Goal: Complete application form

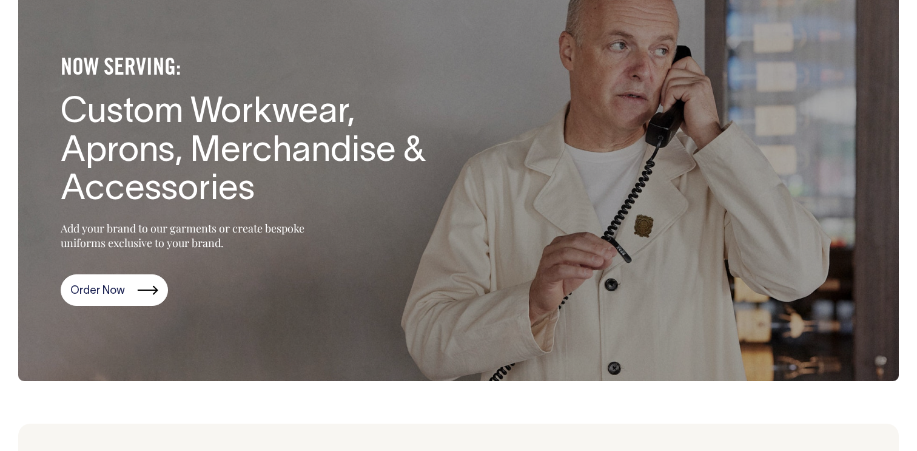
scroll to position [97, 0]
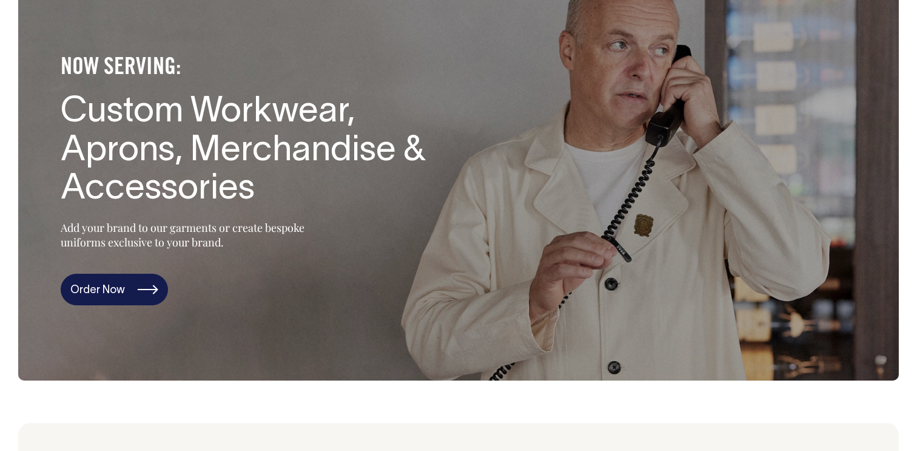
click at [126, 295] on link "Order Now" at bounding box center [114, 290] width 107 height 32
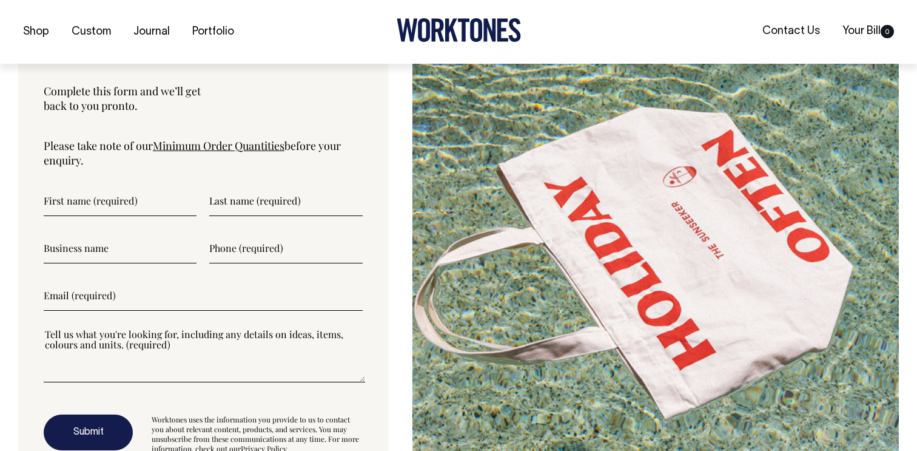
scroll to position [3992, 0]
click at [112, 211] on input"] "text" at bounding box center [120, 200] width 153 height 30
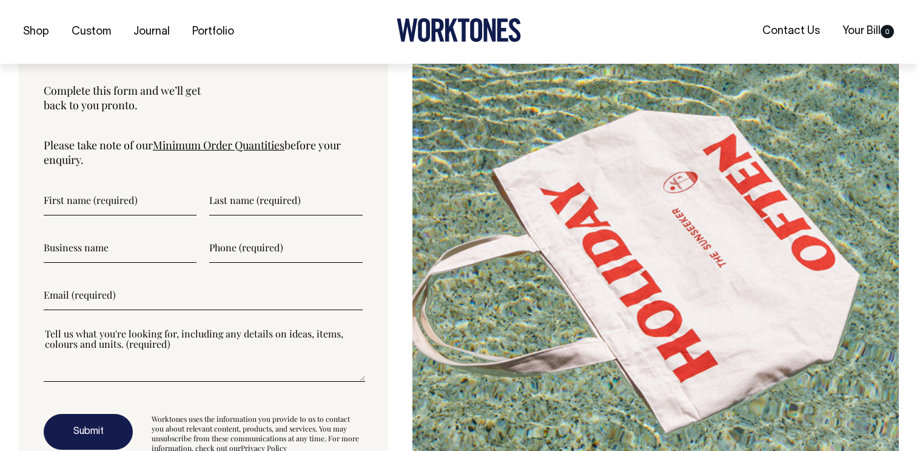
click at [216, 148] on link "Minimum Order Quantities" at bounding box center [219, 145] width 132 height 15
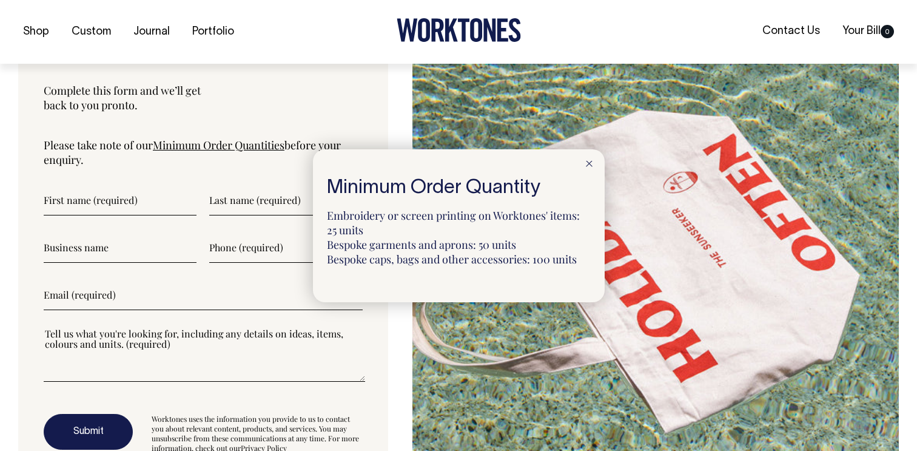
click at [588, 163] on line at bounding box center [589, 163] width 5 height 5
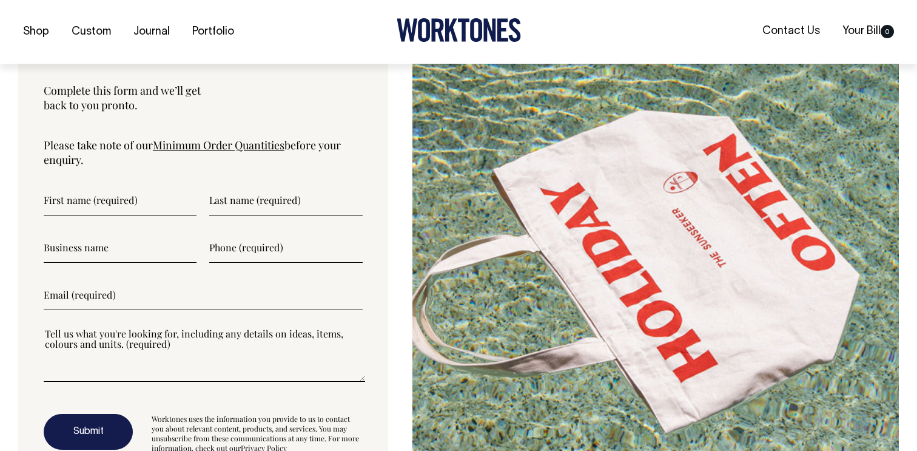
click at [78, 201] on input"] "text" at bounding box center [120, 200] width 153 height 30
type input"] "Edward"
type input"] "Langdon"
type input"] "May Day Coffee"
type input"] "0419496198"
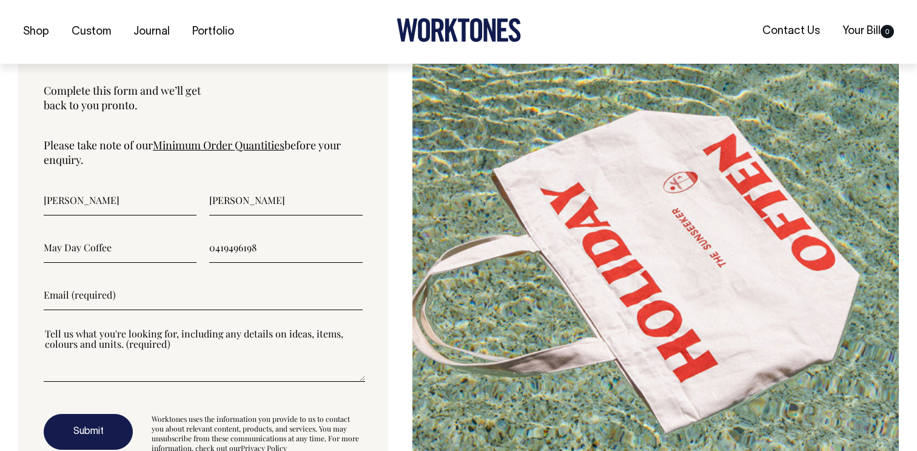
type input"] "ed.langdon@outlook.com"
click at [51, 252] on input"] "May Day Coffee" at bounding box center [120, 247] width 153 height 30
type input"] "Lay Day Coffee"
drag, startPoint x: 180, startPoint y: 299, endPoint x: 40, endPoint y: 294, distance: 139.6
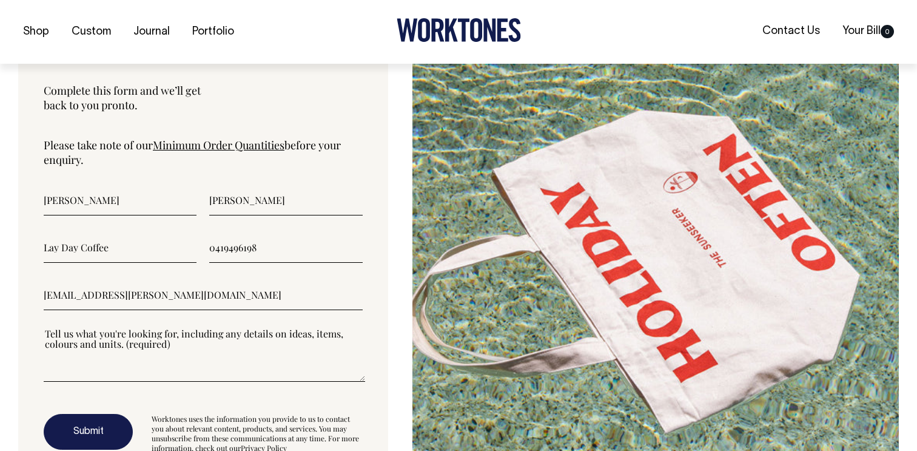
click at [40, 294] on div "Let's Talk Complete this form and we’ll get back to you pronto. Please take not…" at bounding box center [203, 249] width 370 height 507
click at [75, 295] on input"] "edward@laydaycoffee.com" at bounding box center [203, 295] width 319 height 30
type input"] "ed@laydaycoffee.com"
click at [69, 373] on textarea"] at bounding box center [205, 354] width 322 height 55
click at [93, 380] on textarea"] at bounding box center [205, 354] width 322 height 55
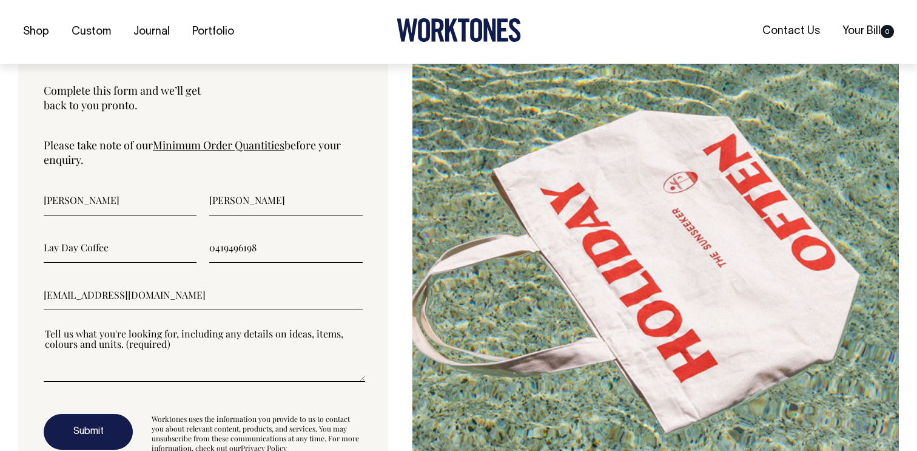
click at [93, 380] on textarea"] at bounding box center [205, 354] width 322 height 55
click at [192, 376] on textarea"] at bounding box center [205, 354] width 322 height 55
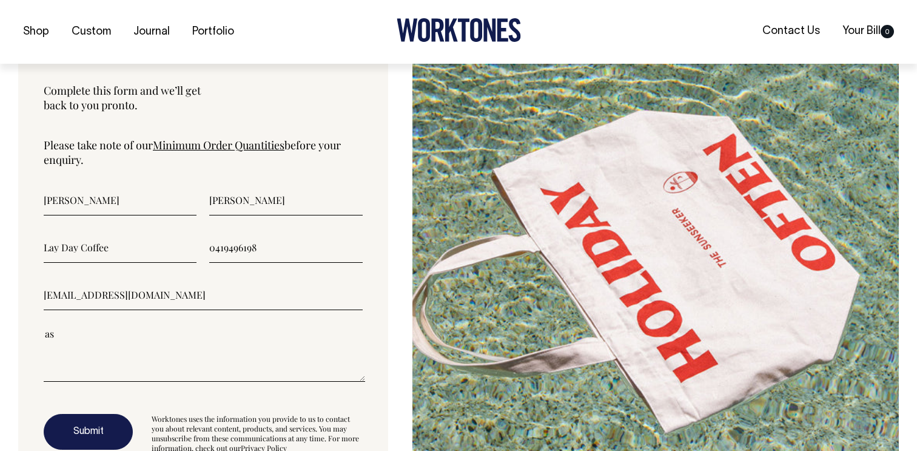
type textarea"] "a"
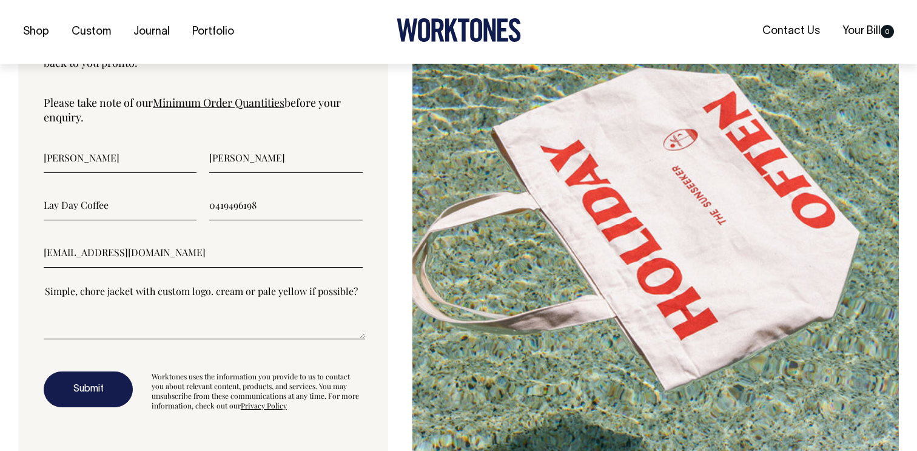
scroll to position [4036, 0]
type textarea"] "Simple, chore jacket with custom logo. cream or pale yellow if possible?"
click at [100, 396] on button "Submit" at bounding box center [88, 389] width 89 height 36
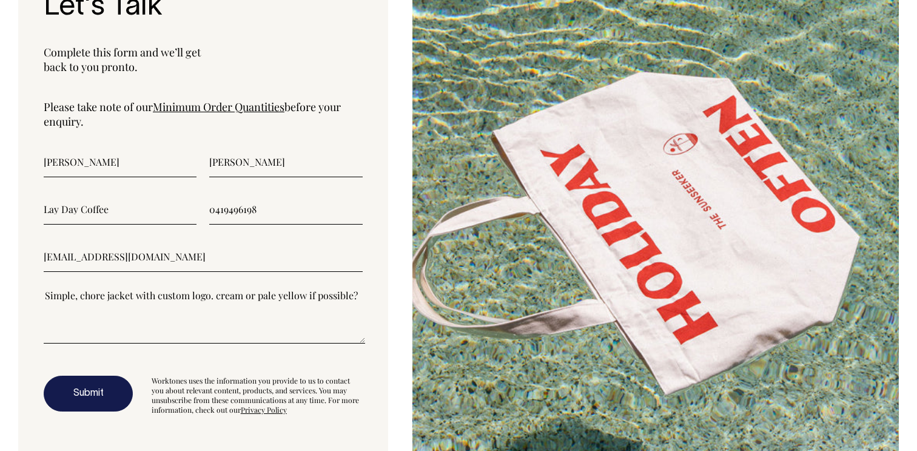
scroll to position [4031, 0]
click at [107, 391] on button "Submit" at bounding box center [88, 394] width 89 height 36
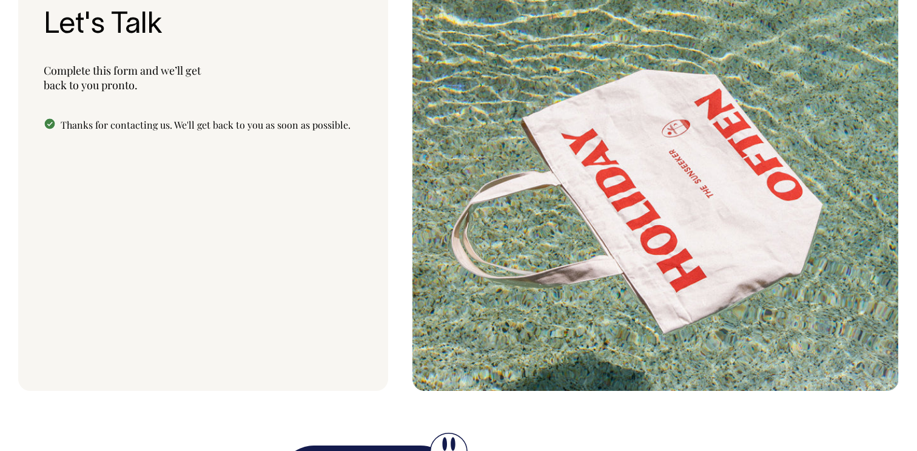
scroll to position [4012, 0]
